Goal: Task Accomplishment & Management: Complete application form

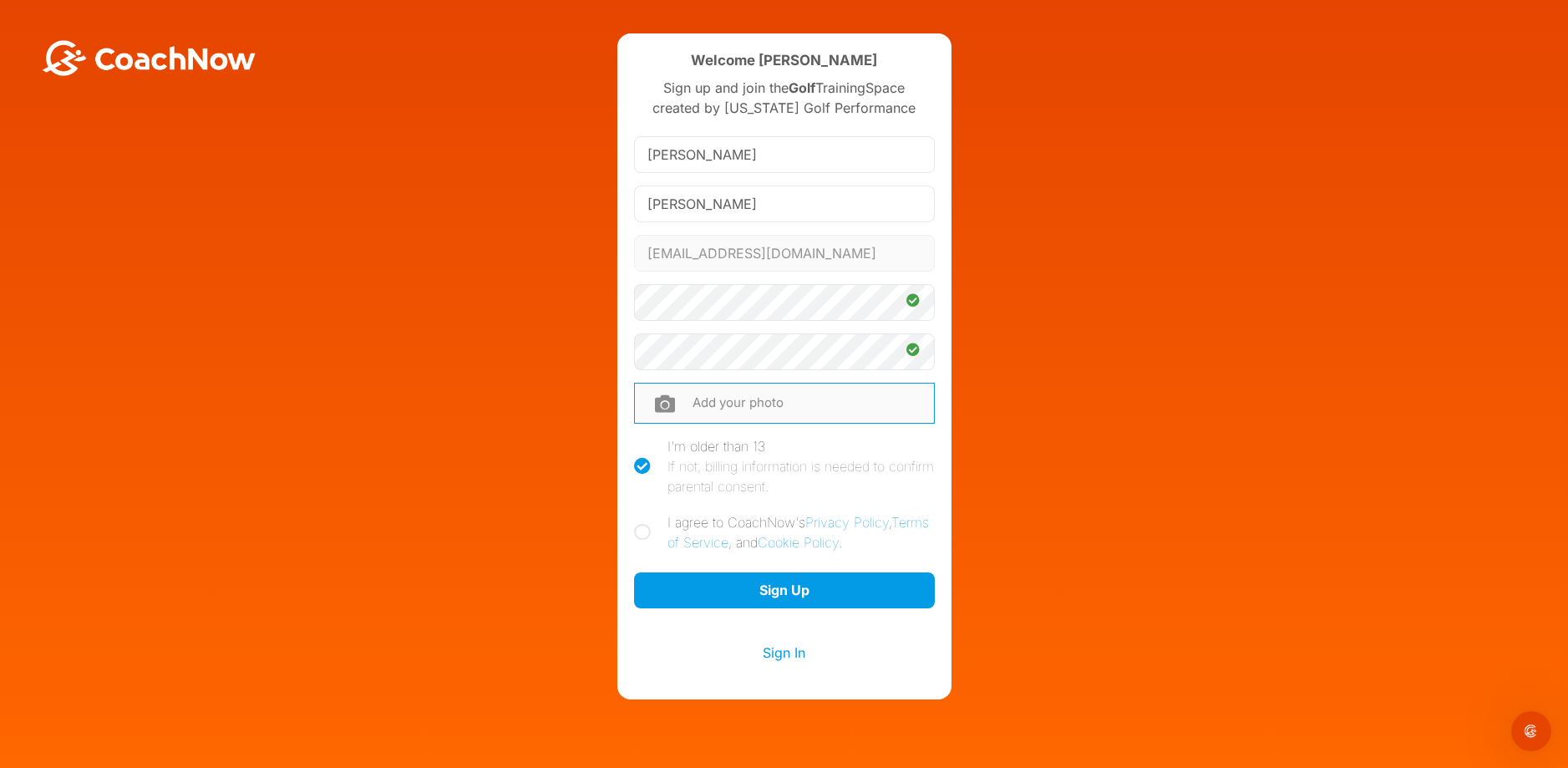
click at [698, 404] on input "file" at bounding box center [784, 402] width 301 height 40
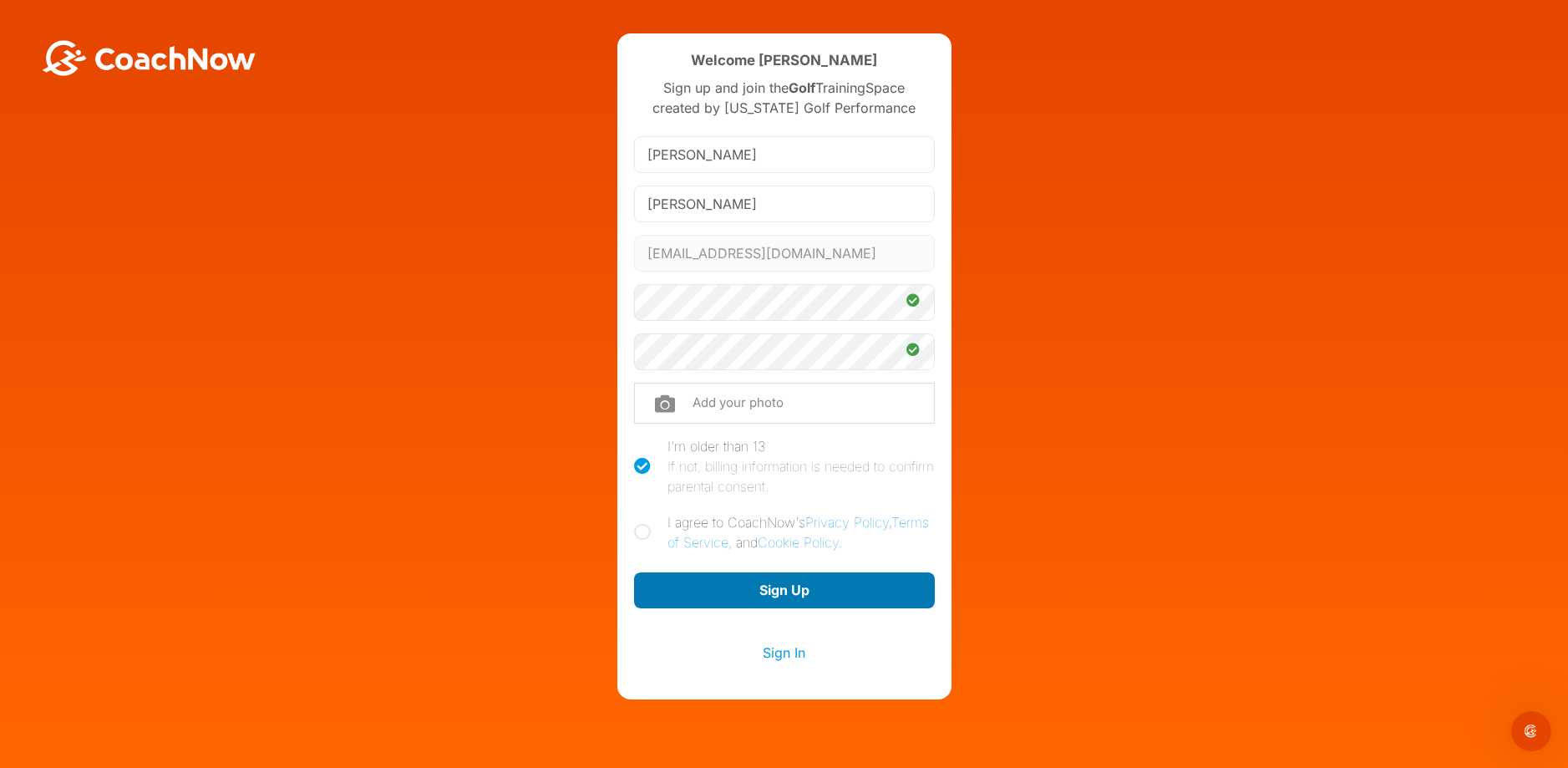
click at [786, 582] on button "Sign Up" at bounding box center [784, 589] width 301 height 36
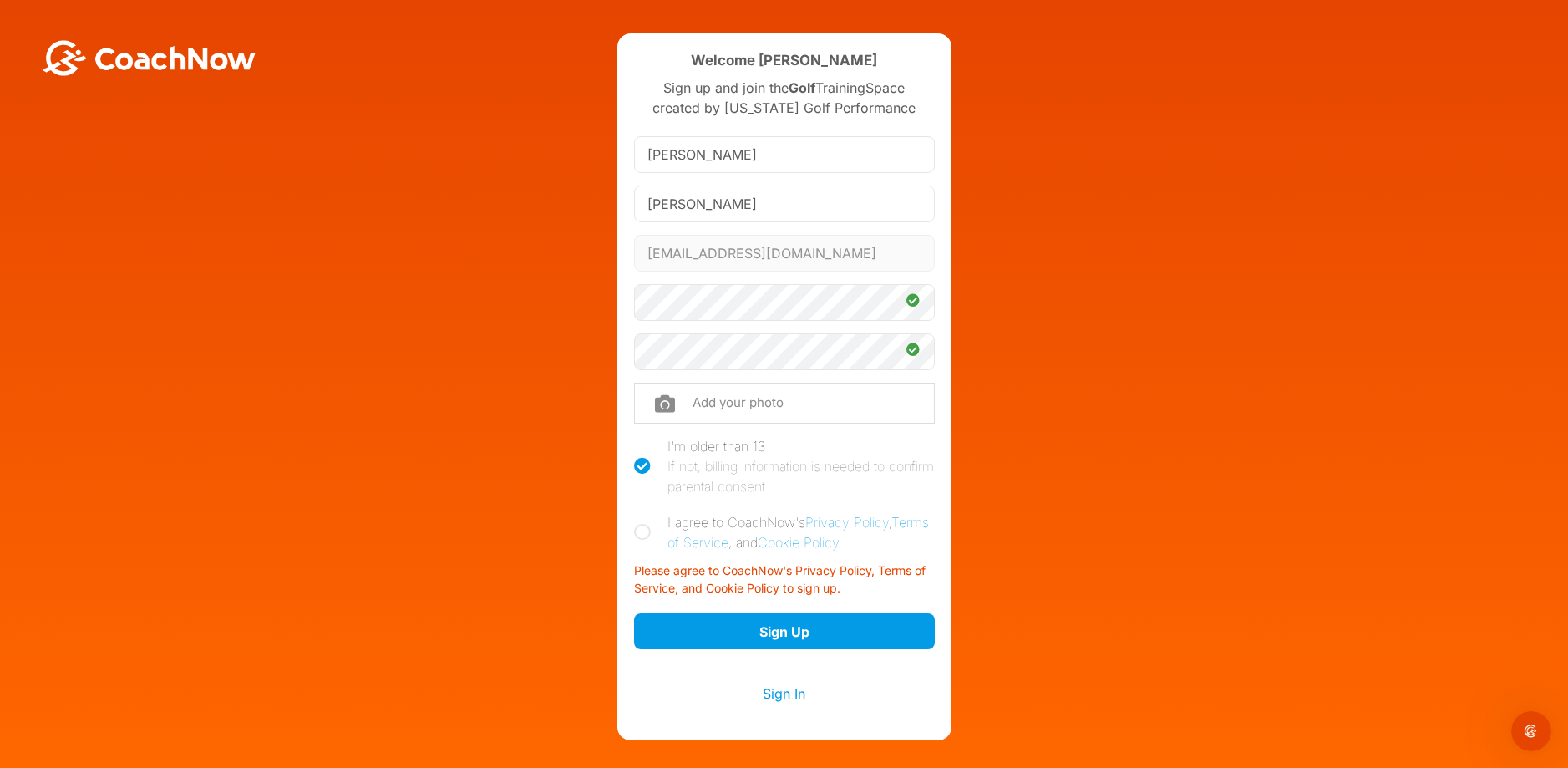
click at [640, 530] on icon at bounding box center [642, 532] width 16 height 16
click at [640, 523] on input "I agree to CoachNow's Privacy Policy , Terms of Service , and Cookie Policy ." at bounding box center [639, 517] width 11 height 11
checkbox input "true"
click at [756, 627] on button "Sign Up" at bounding box center [784, 630] width 301 height 36
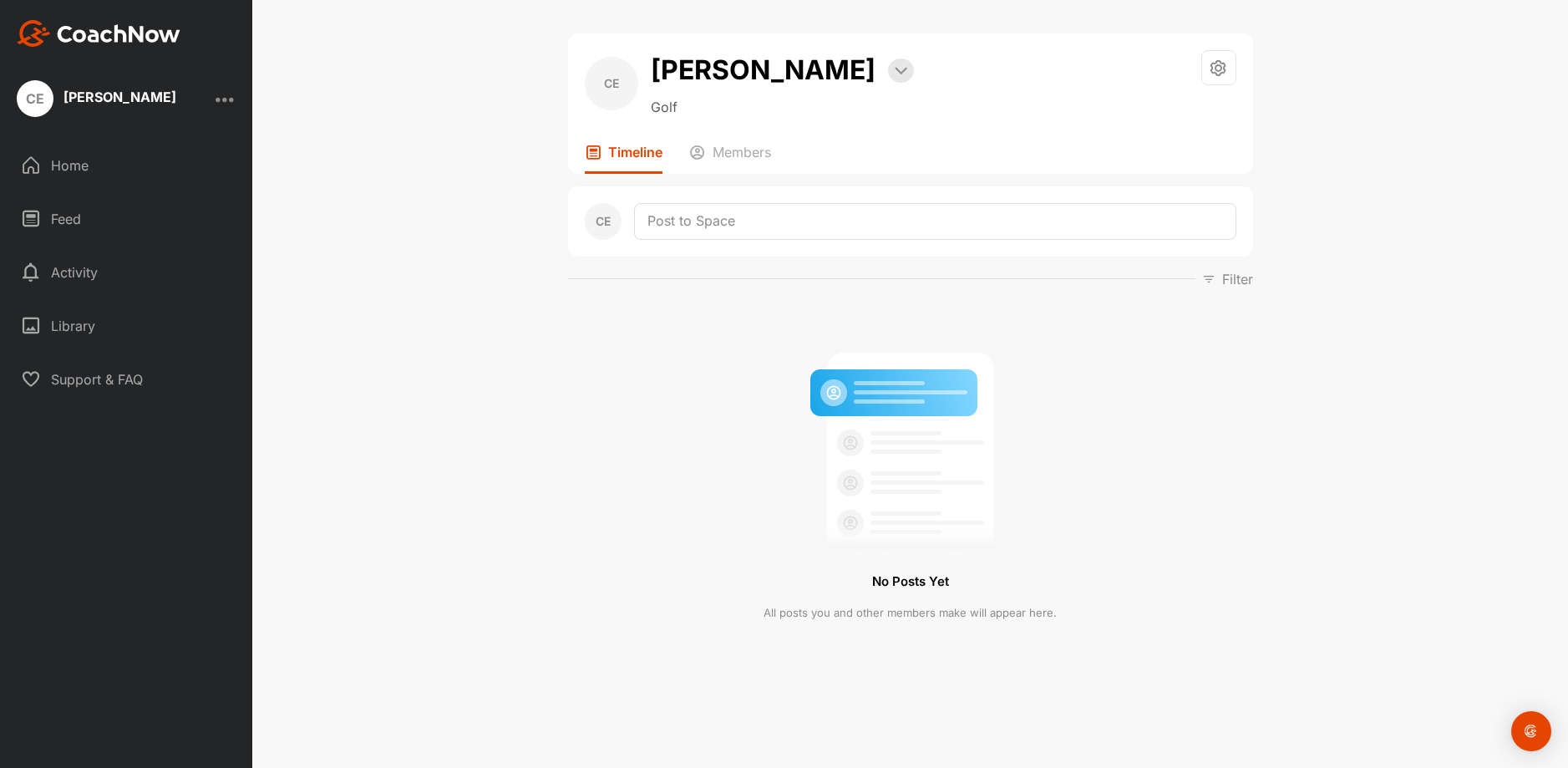
click at [77, 219] on div "Feed" at bounding box center [127, 219] width 235 height 42
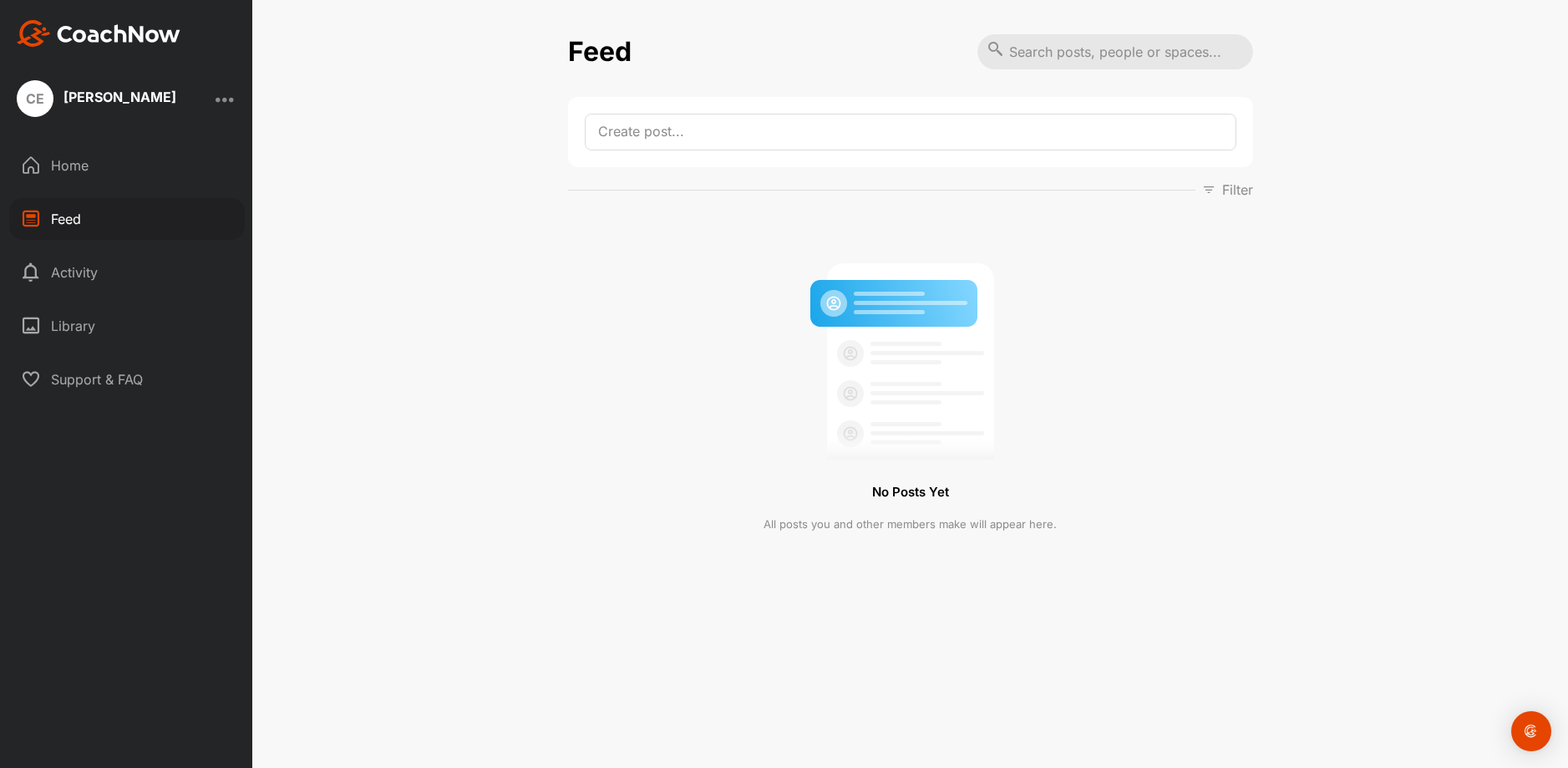
click at [75, 163] on div "Home" at bounding box center [127, 165] width 235 height 42
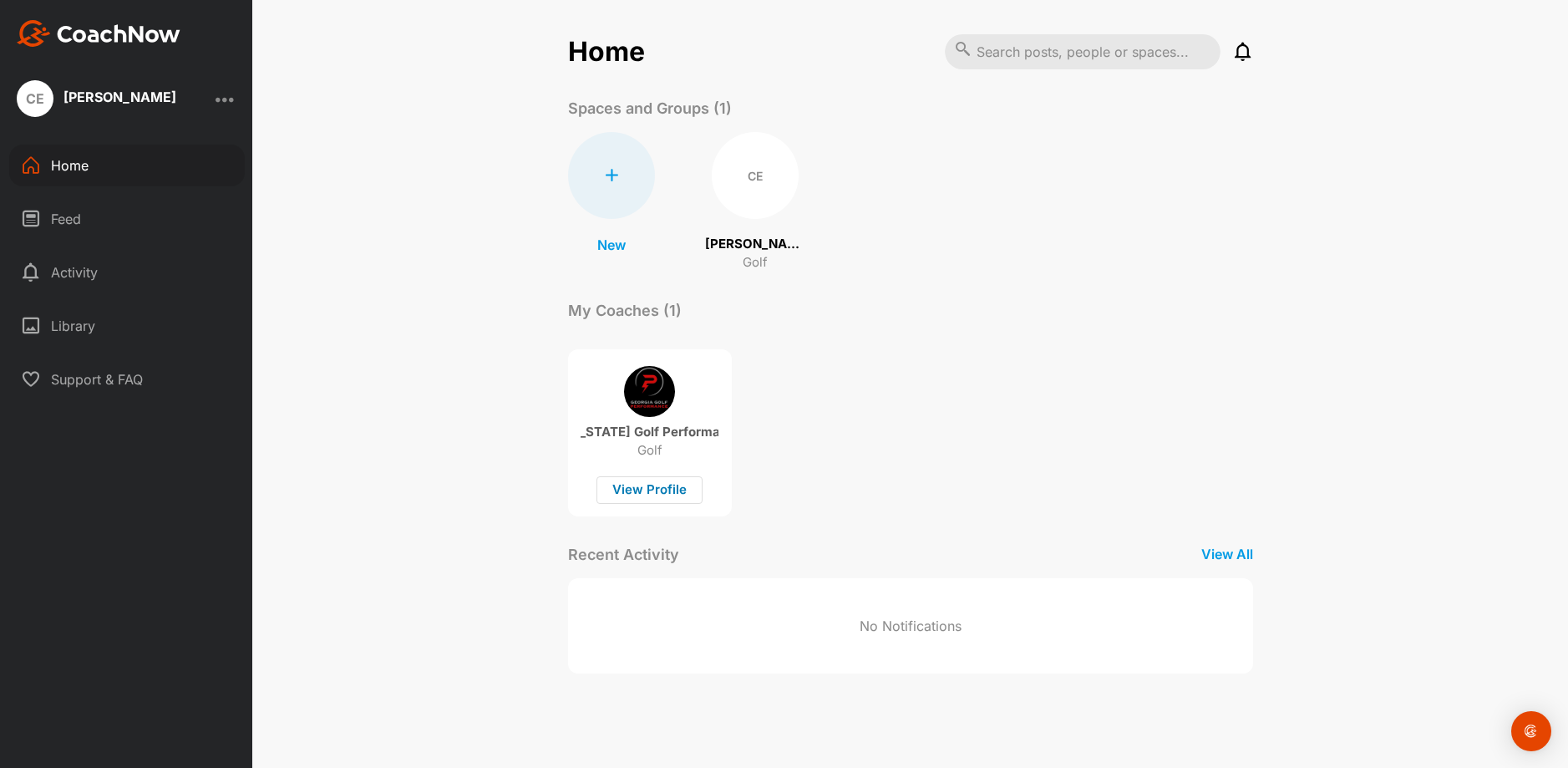
click at [627, 494] on div "View Profile" at bounding box center [649, 490] width 106 height 27
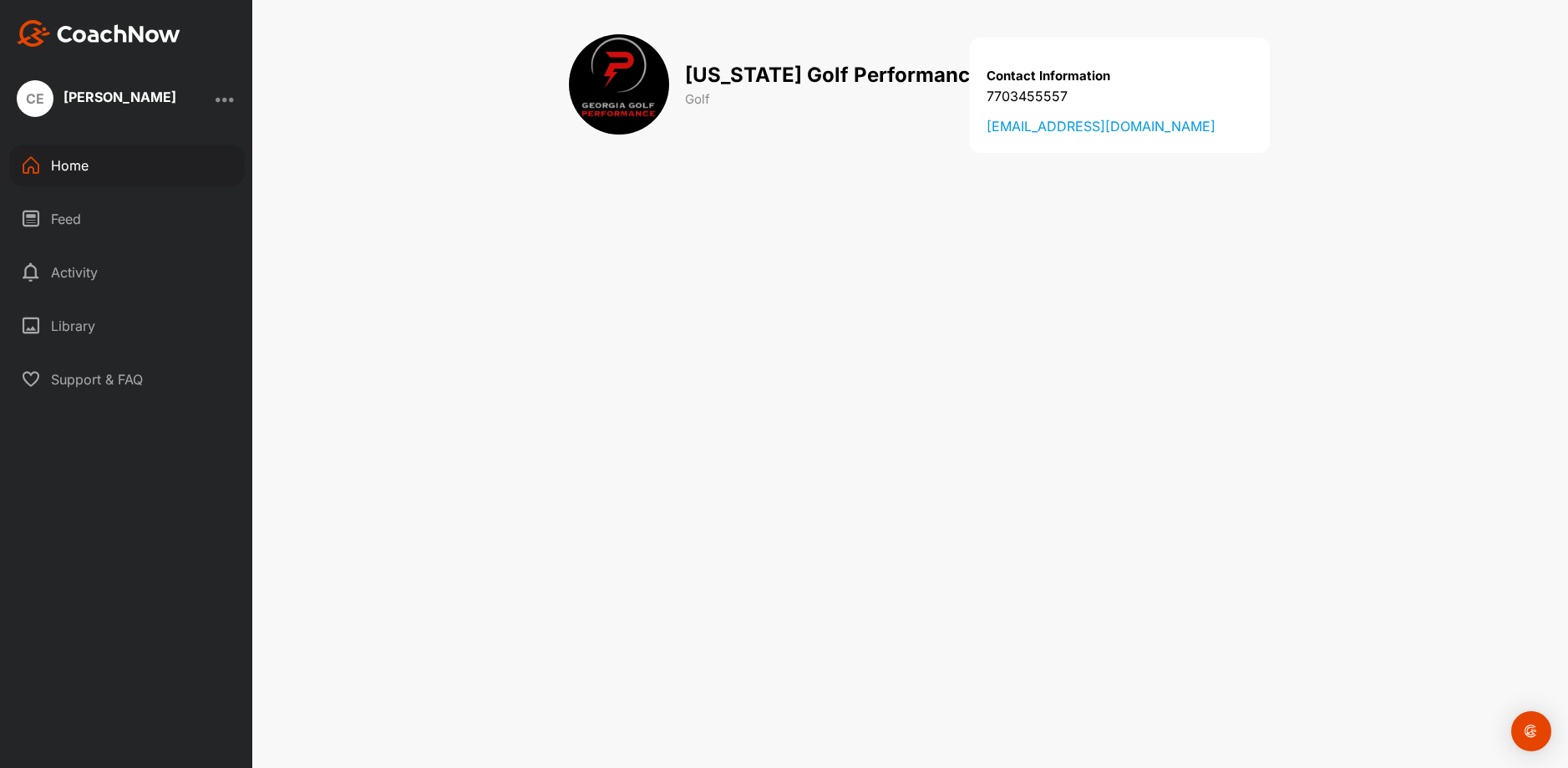
click at [90, 274] on div "Activity" at bounding box center [127, 273] width 235 height 42
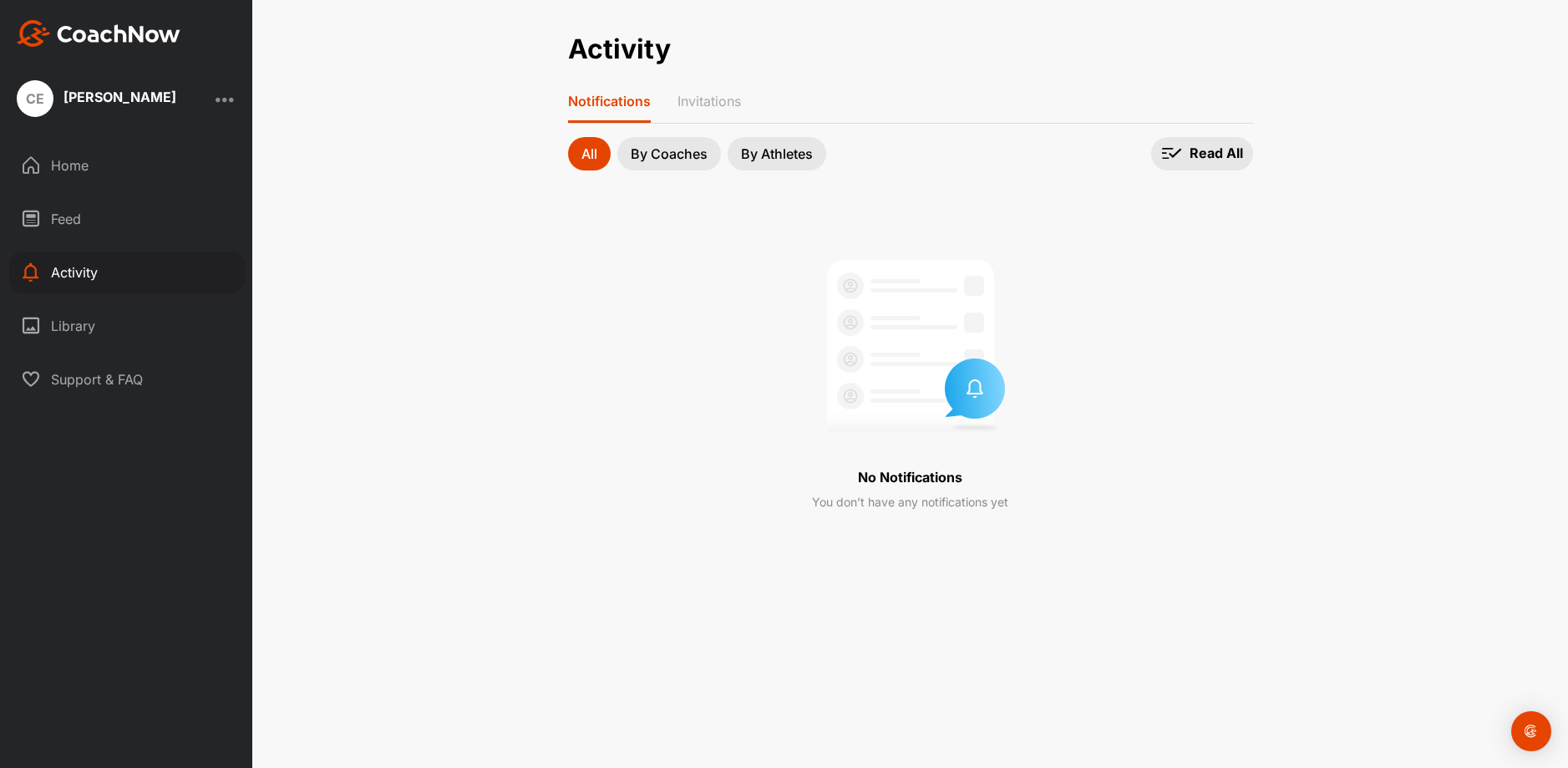
click at [82, 326] on div "Library" at bounding box center [127, 326] width 235 height 42
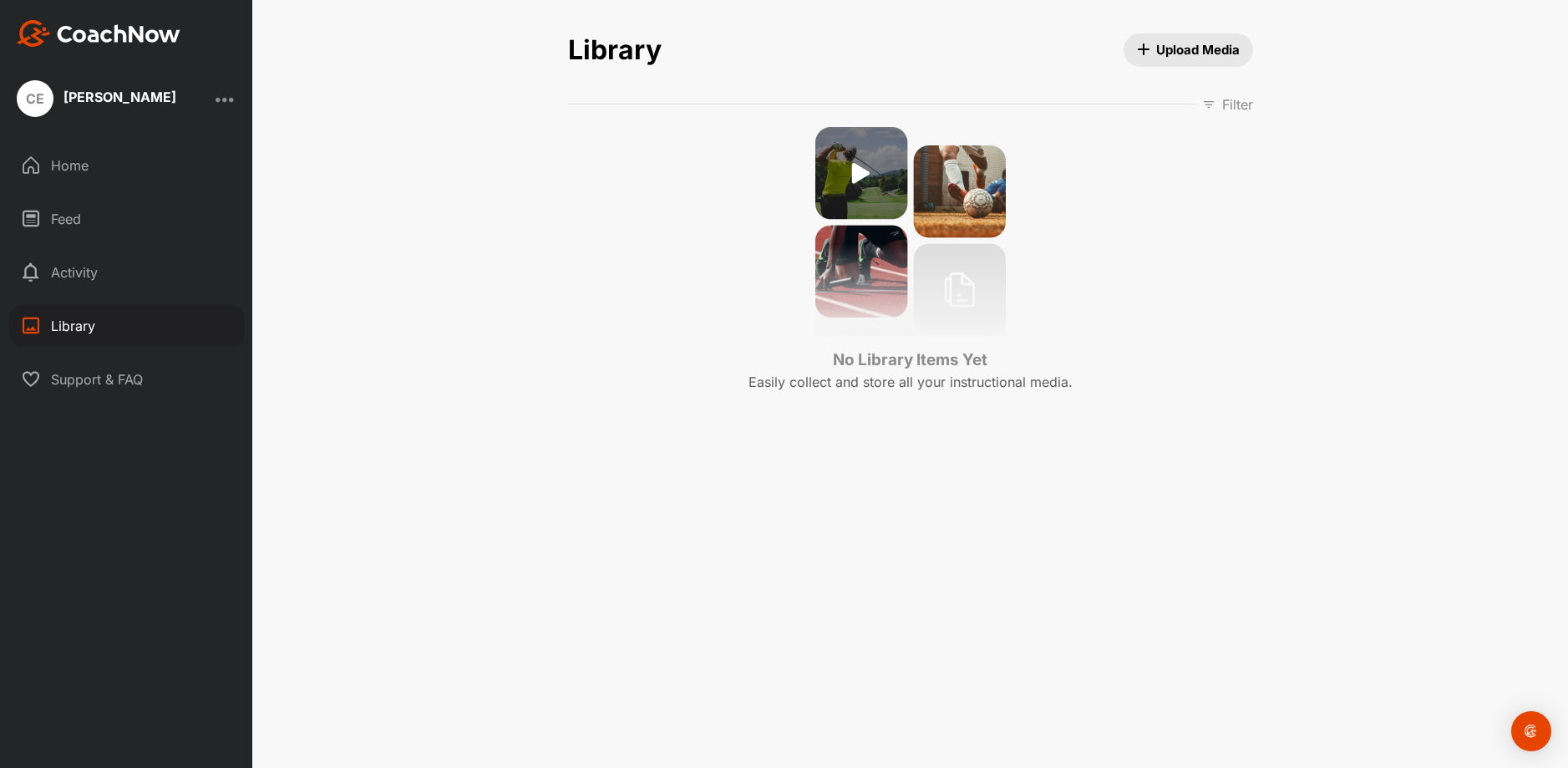
click at [67, 163] on div "Home" at bounding box center [127, 165] width 235 height 42
